Goal: Check status

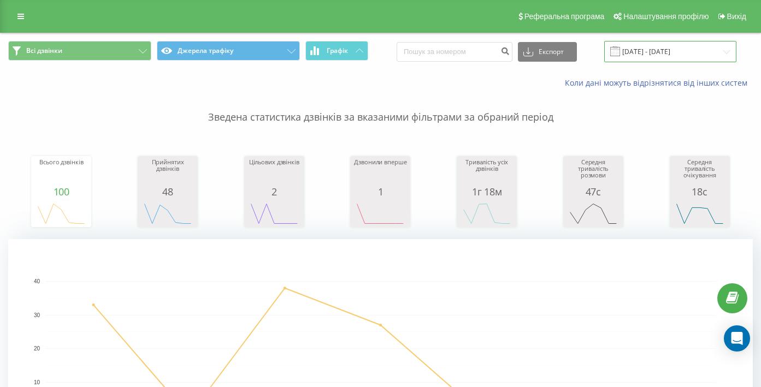
click at [642, 52] on input "[DATE] - [DATE]" at bounding box center [670, 51] width 132 height 21
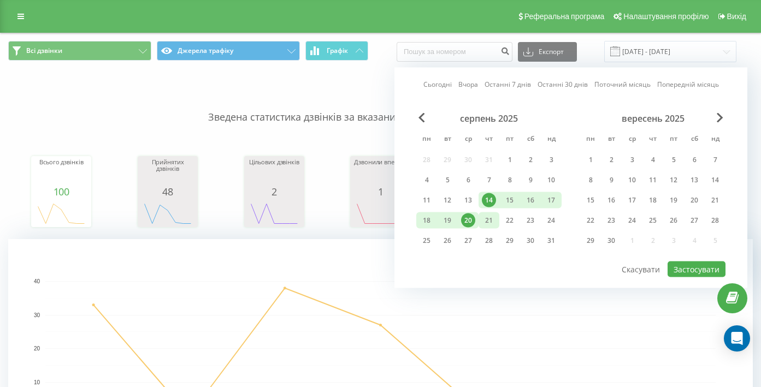
click at [488, 226] on div "21" at bounding box center [489, 221] width 14 height 14
drag, startPoint x: 470, startPoint y: 200, endPoint x: 475, endPoint y: 204, distance: 5.9
click at [470, 200] on div "13" at bounding box center [468, 200] width 14 height 14
click at [471, 221] on div "20" at bounding box center [468, 221] width 14 height 14
click at [468, 204] on div "13" at bounding box center [468, 200] width 14 height 14
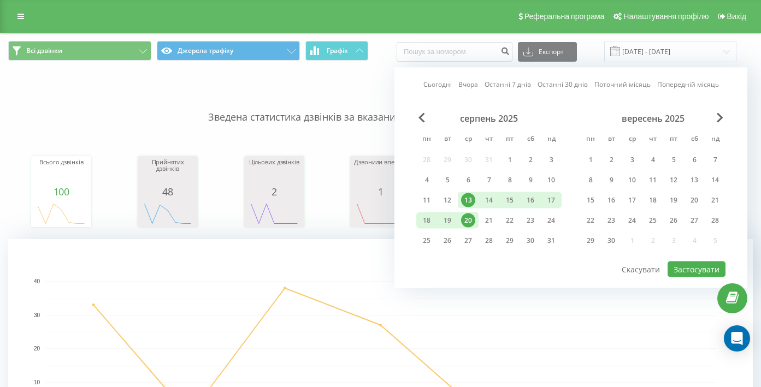
click at [462, 217] on div "20" at bounding box center [468, 221] width 14 height 14
click at [469, 198] on div "13" at bounding box center [468, 200] width 14 height 14
click at [702, 269] on button "Застосувати" at bounding box center [696, 270] width 58 height 16
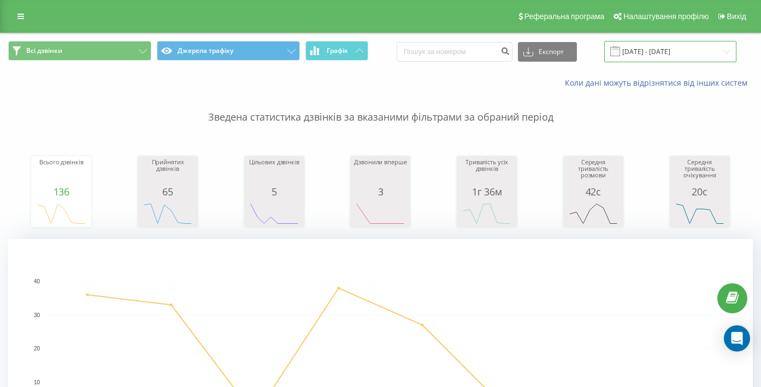
click at [638, 54] on input "[DATE] - [DATE]" at bounding box center [670, 51] width 132 height 21
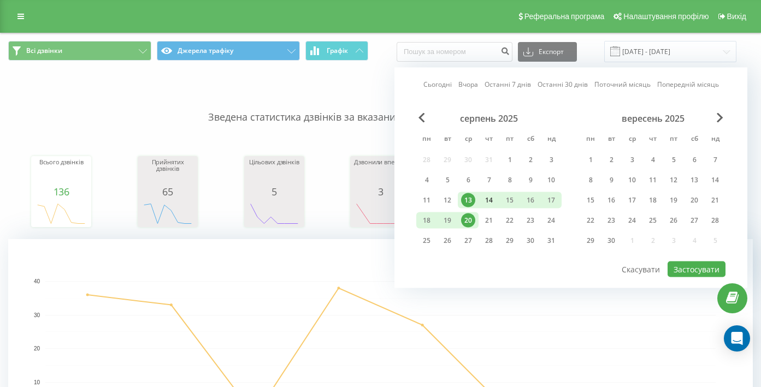
click at [489, 204] on div "14" at bounding box center [489, 200] width 14 height 14
click at [470, 224] on div "20" at bounding box center [468, 221] width 14 height 14
click at [699, 269] on button "Застосувати" at bounding box center [696, 270] width 58 height 16
type input "[DATE] - [DATE]"
